Goal: Transaction & Acquisition: Download file/media

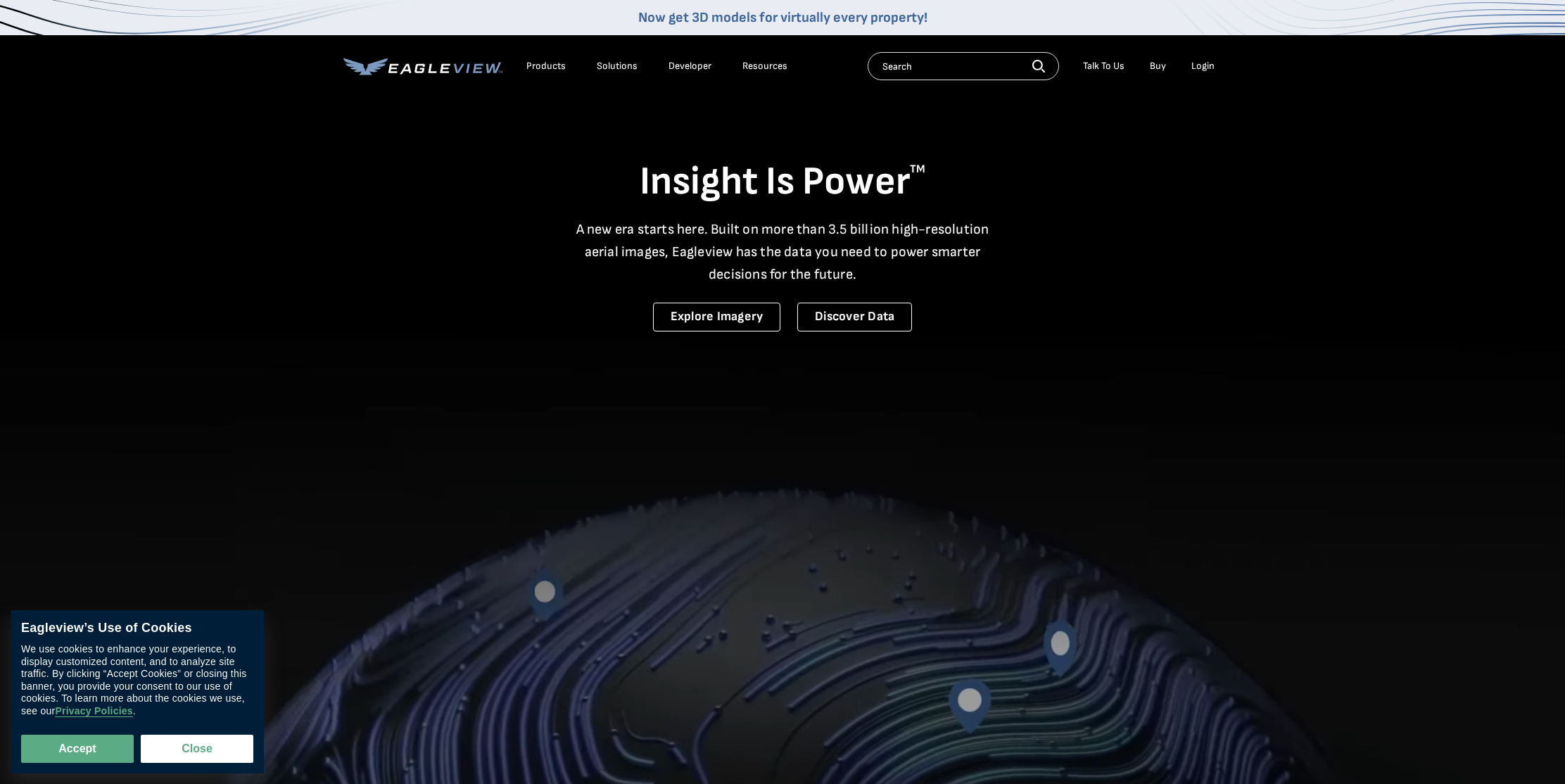
click at [1200, 66] on div "Login" at bounding box center [1203, 66] width 23 height 12
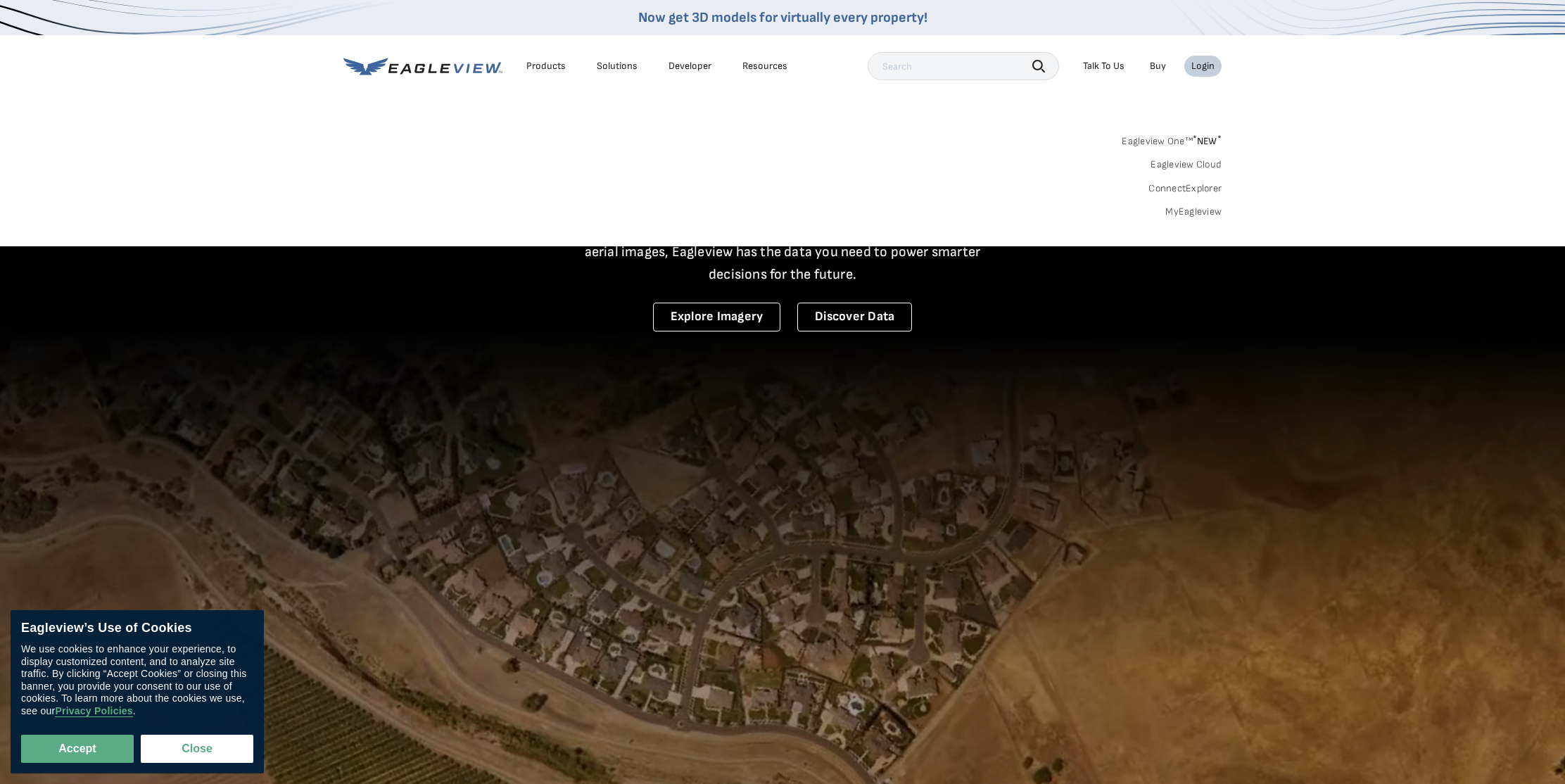
click at [1198, 206] on link "MyEagleview" at bounding box center [1193, 212] width 56 height 12
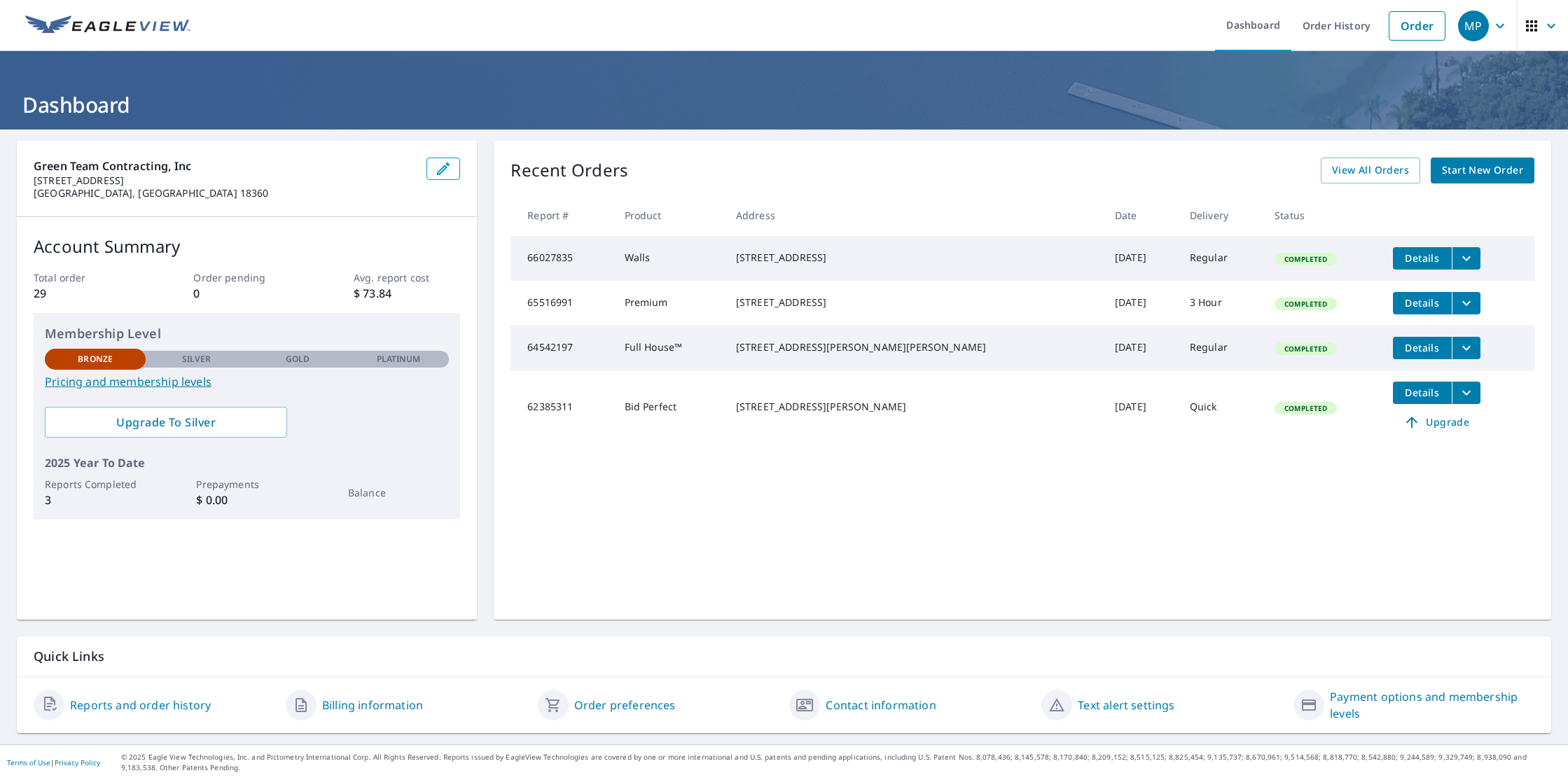
click at [206, 389] on link "Pricing and membership levels" at bounding box center [246, 381] width 404 height 17
click at [144, 422] on span "Upgrade To Silver" at bounding box center [166, 422] width 220 height 15
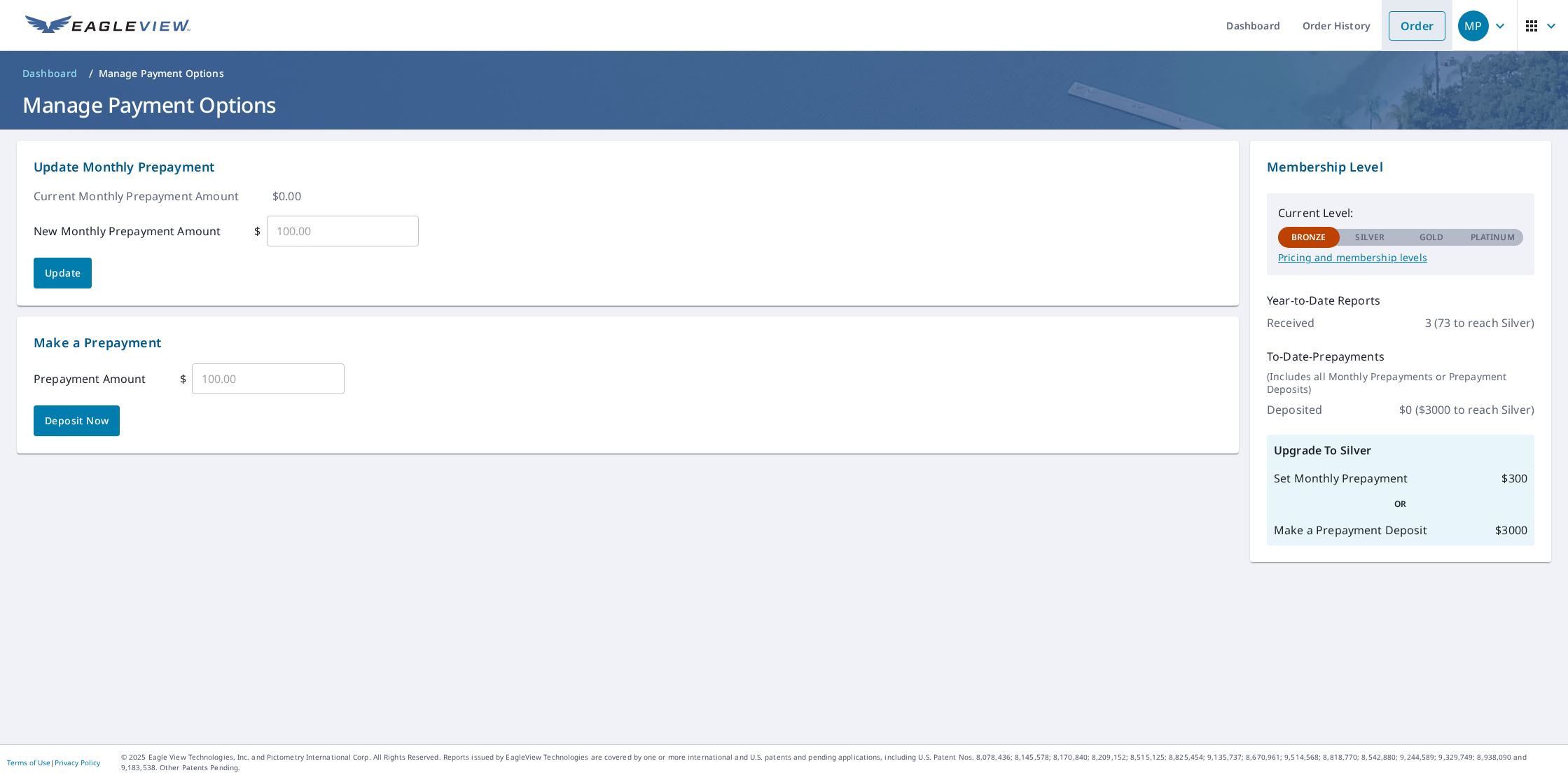
click at [1413, 26] on link "Order" at bounding box center [1417, 26] width 57 height 29
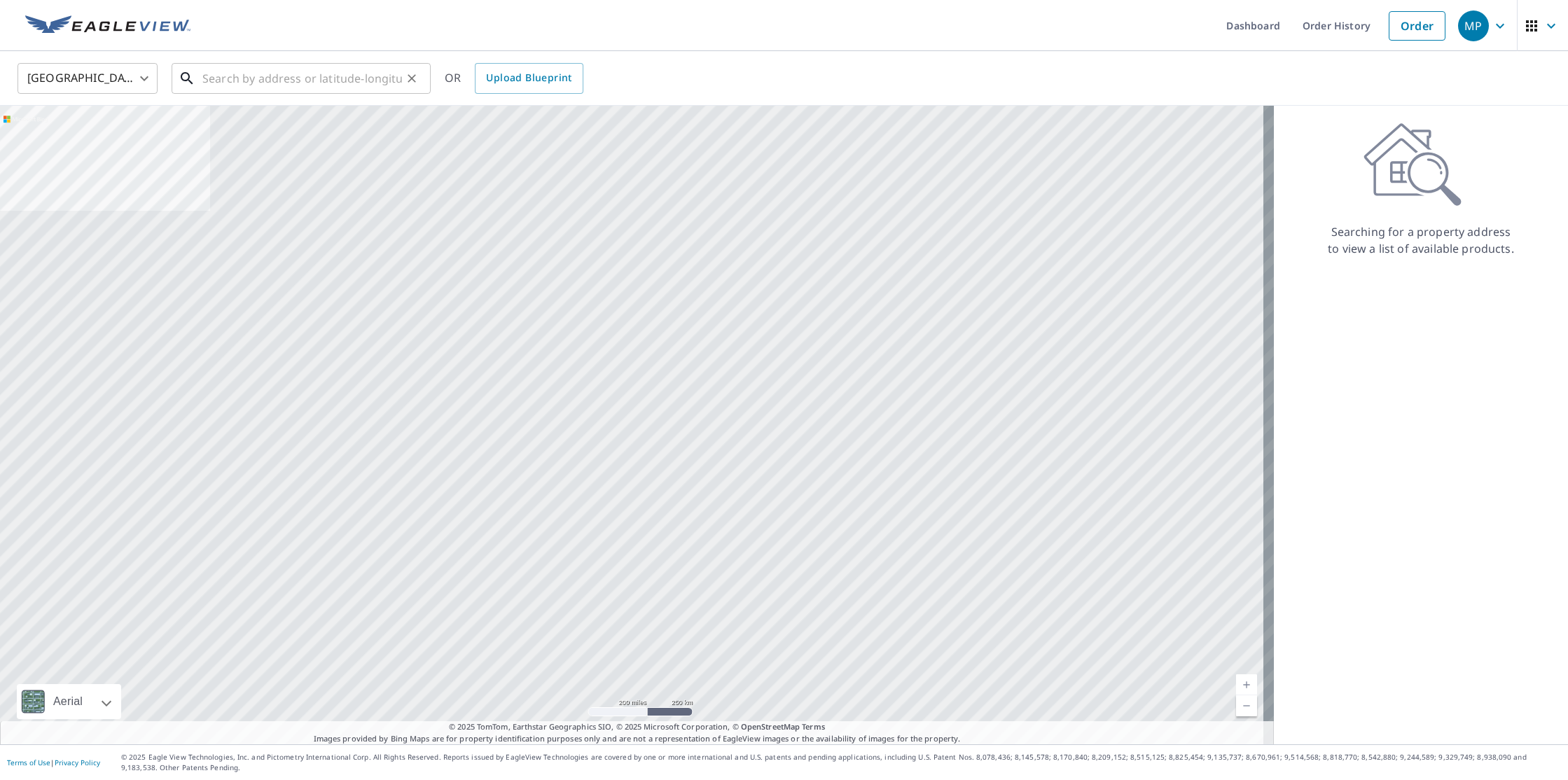
click at [219, 66] on input "text" at bounding box center [302, 78] width 199 height 39
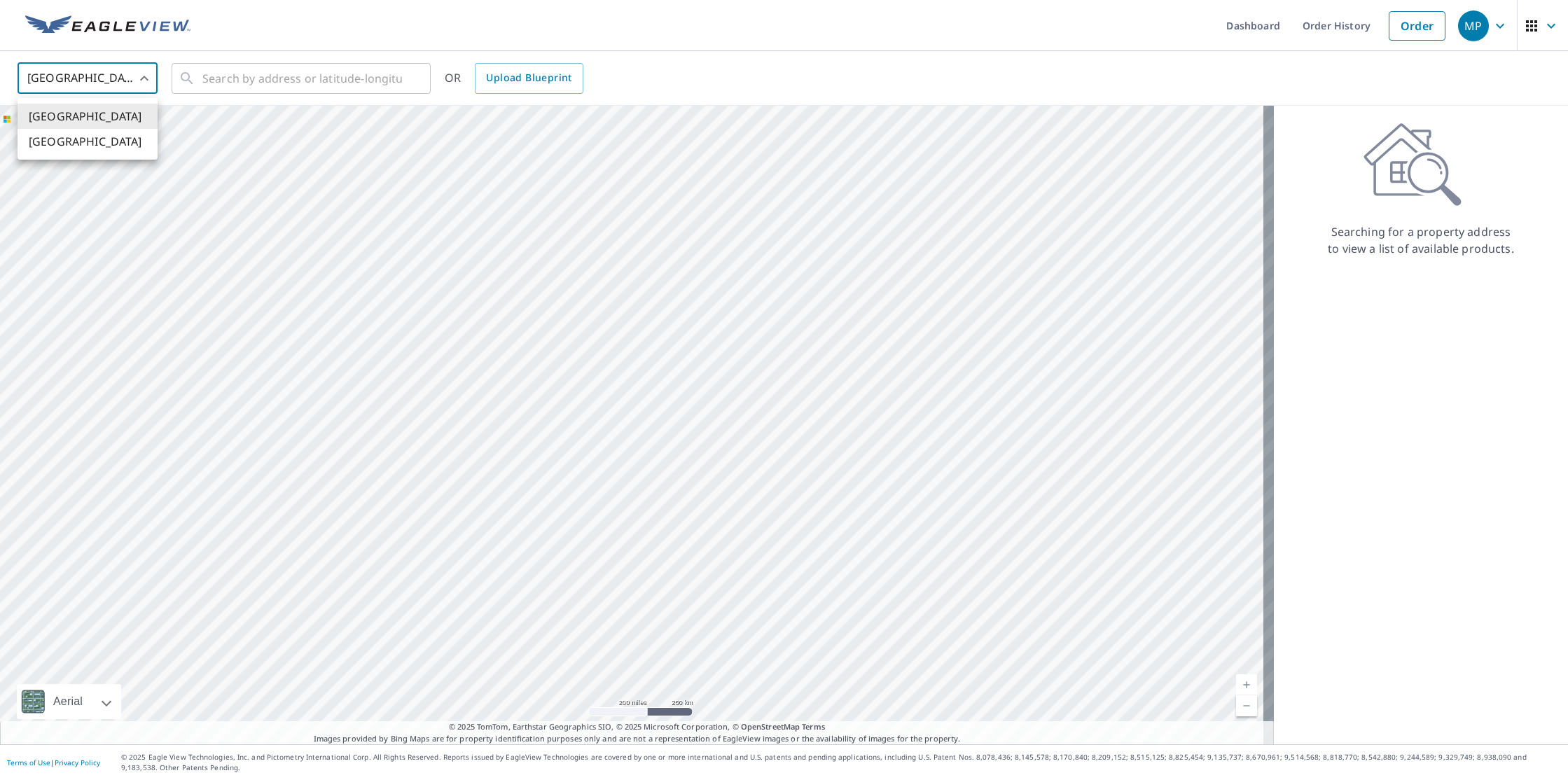
click at [137, 84] on body "MP MP Dashboard Order History Order MP United States US ​ ​ OR Upload Blueprint…" at bounding box center [784, 390] width 1568 height 780
click at [148, 71] on div at bounding box center [784, 390] width 1568 height 780
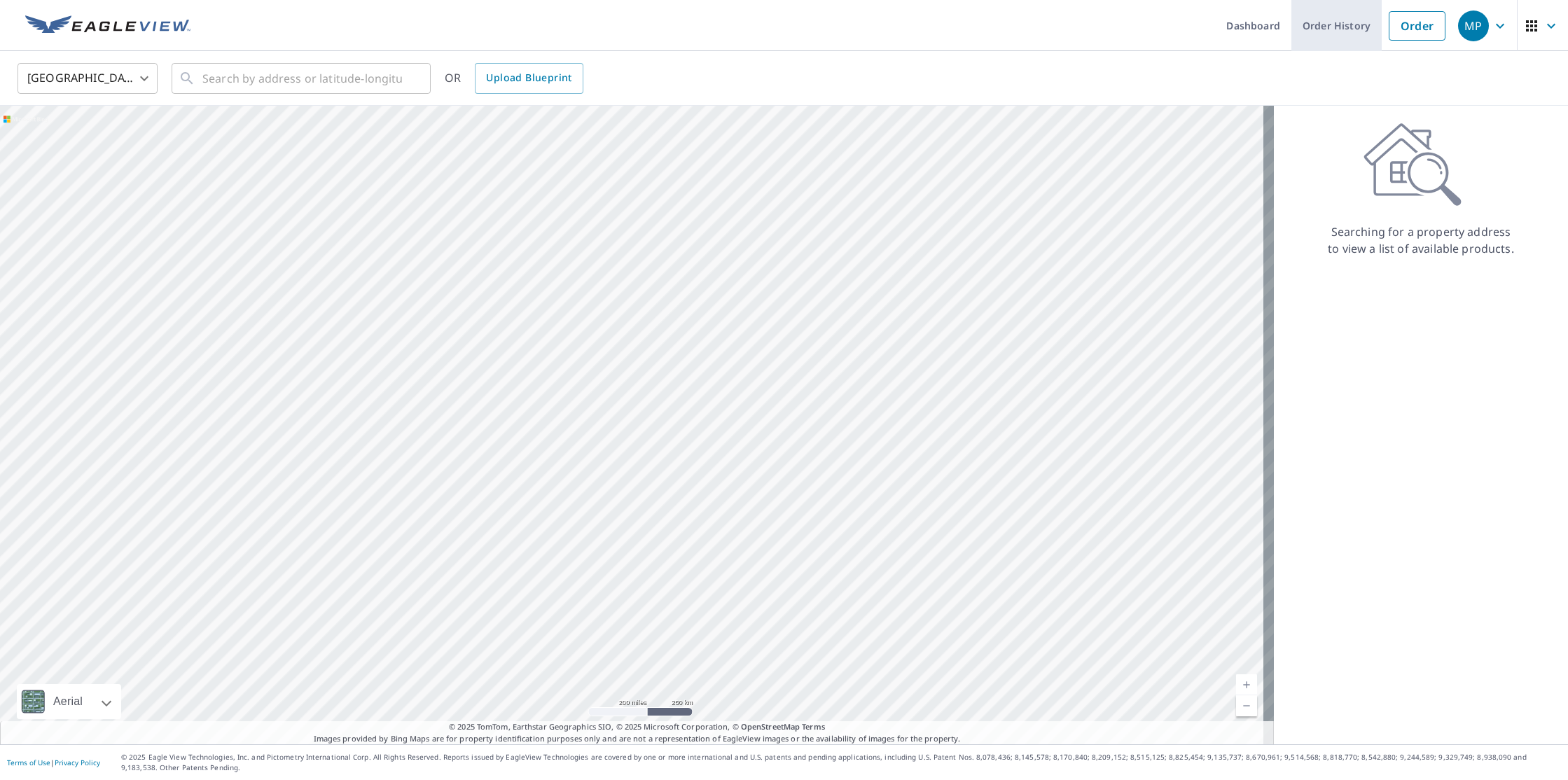
click at [1303, 25] on link "Order History" at bounding box center [1336, 25] width 91 height 51
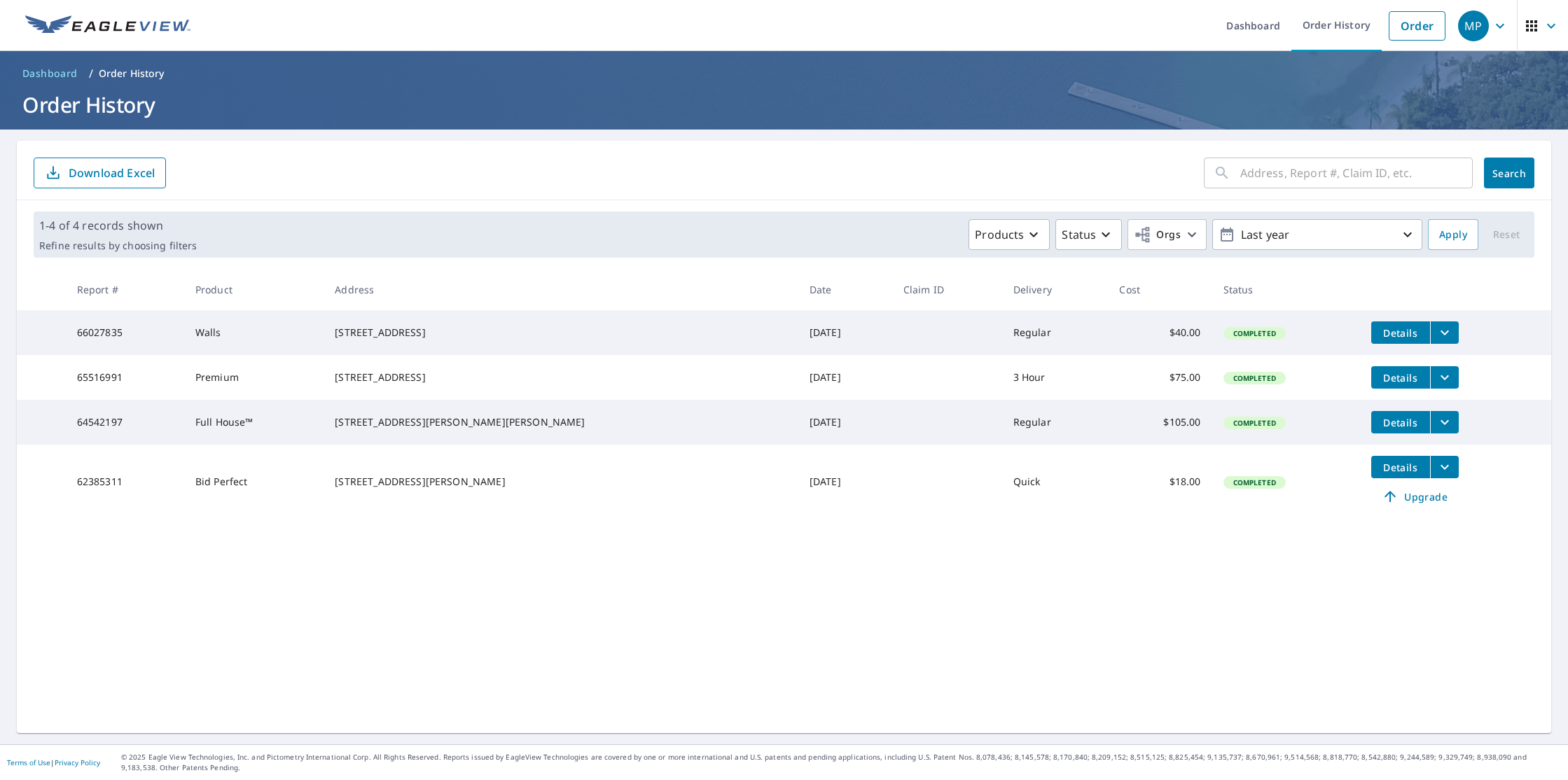
click at [1436, 430] on icon "filesDropdownBtn-64542197" at bounding box center [1444, 422] width 17 height 17
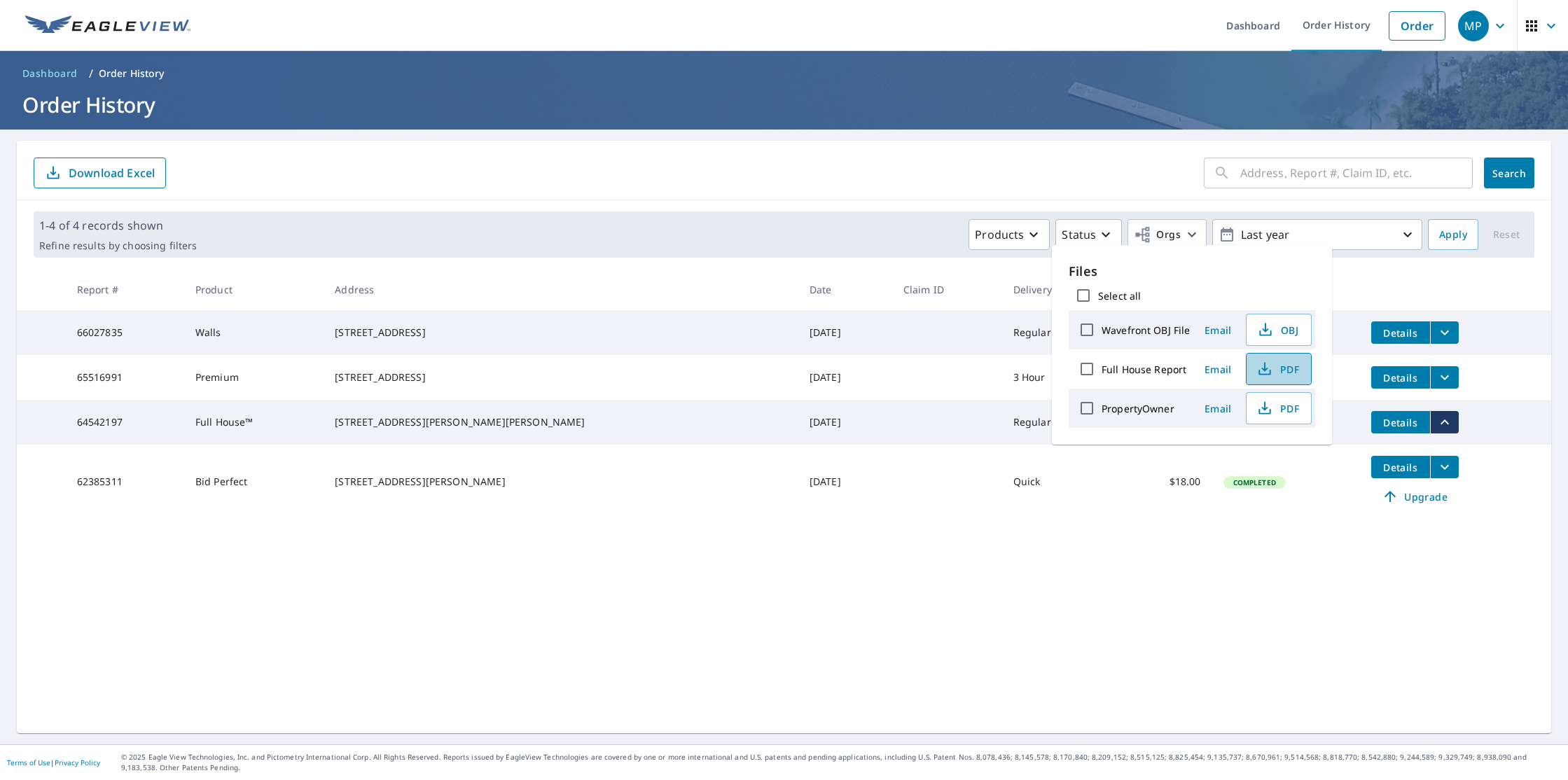
click at [1258, 373] on icon "button" at bounding box center [1264, 372] width 12 height 5
click at [1289, 405] on span "PDF" at bounding box center [1277, 408] width 44 height 17
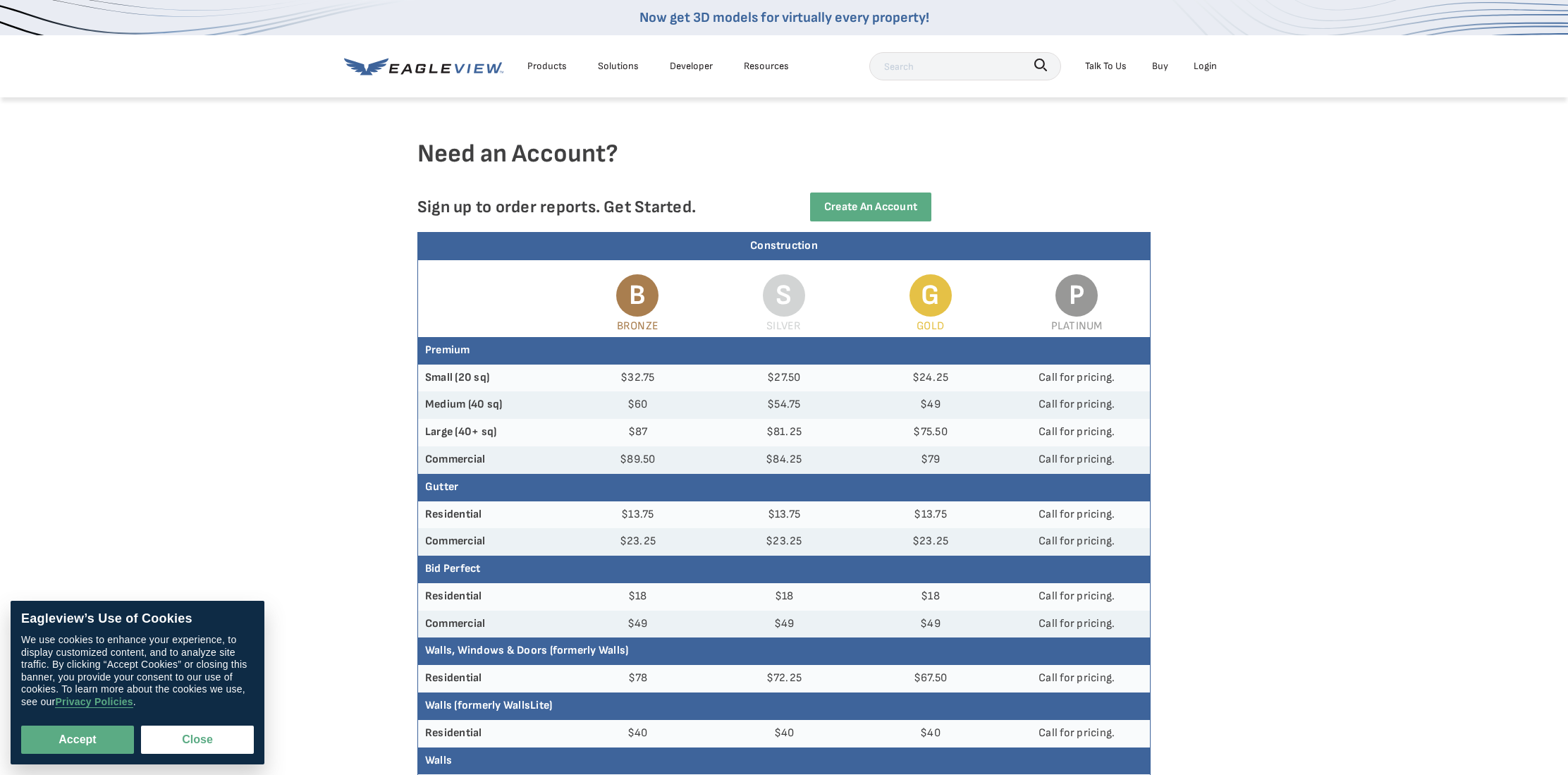
click at [1203, 70] on div "Login" at bounding box center [1205, 66] width 23 height 18
